Goal: Check status: Check status

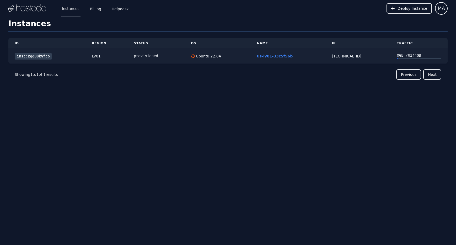
click at [31, 57] on link "ins::2gg88kyfco" at bounding box center [33, 56] width 37 height 6
